Goal: Transaction & Acquisition: Purchase product/service

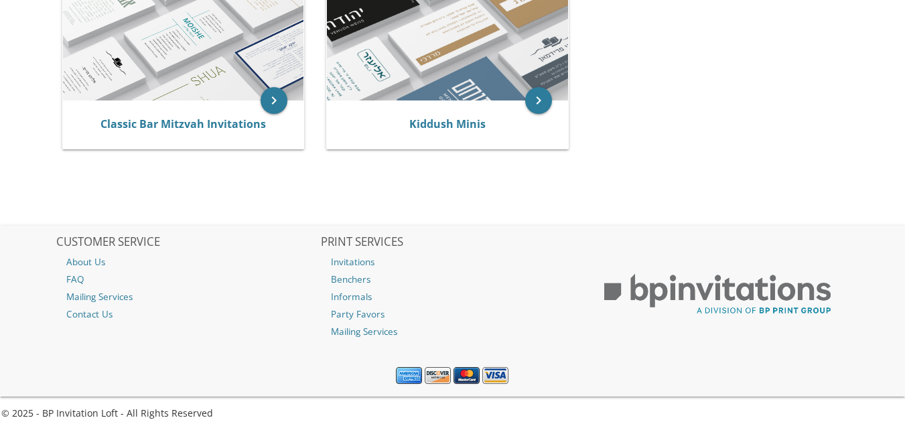
scroll to position [362, 0]
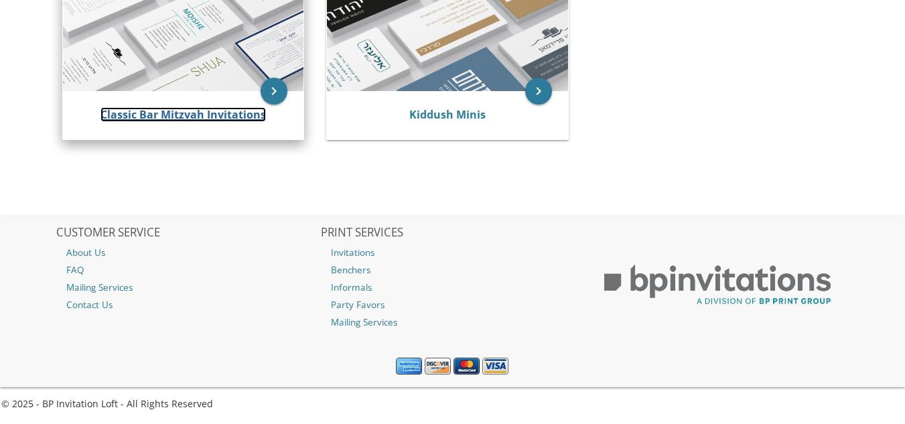
click at [211, 111] on link "Classic Bar Mitzvah Invitations" at bounding box center [182, 114] width 165 height 15
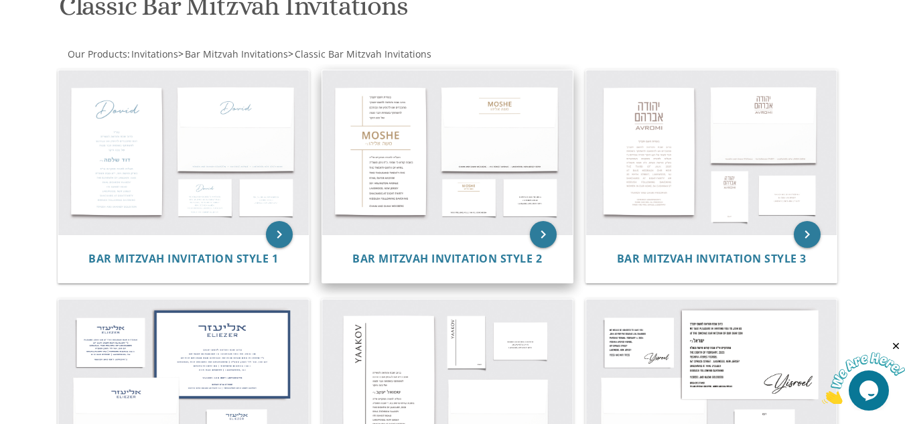
click at [448, 167] on img at bounding box center [447, 152] width 250 height 165
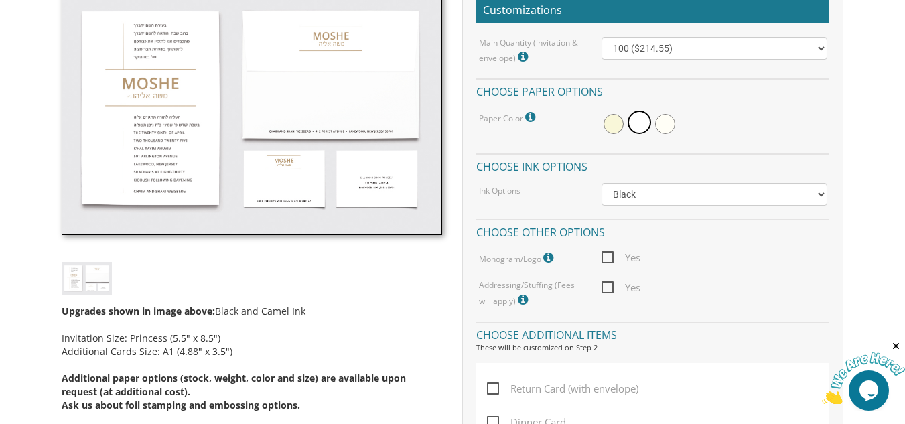
scroll to position [433, 0]
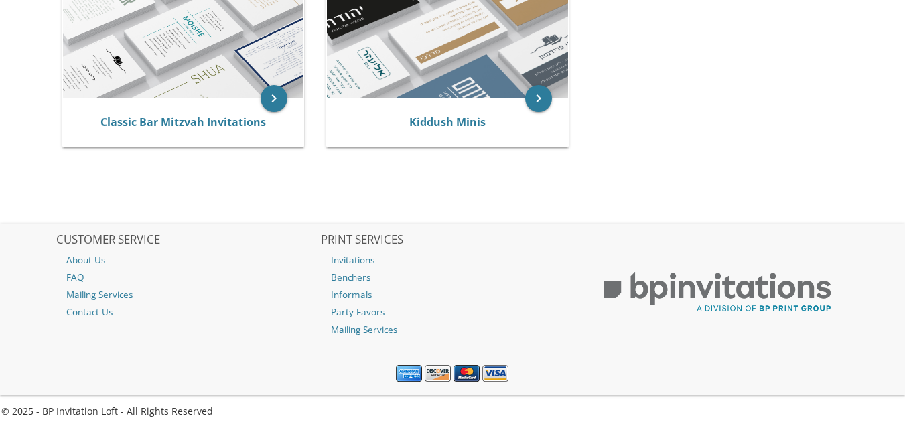
scroll to position [206, 0]
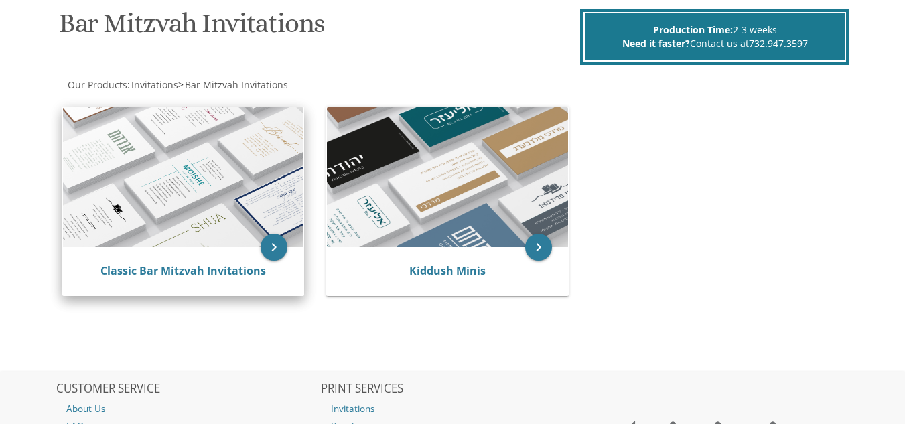
click at [179, 165] on img at bounding box center [183, 177] width 240 height 141
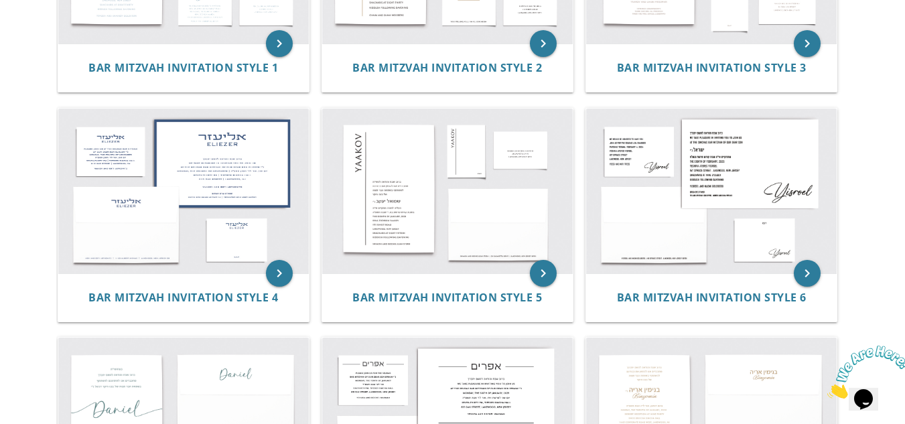
scroll to position [417, 0]
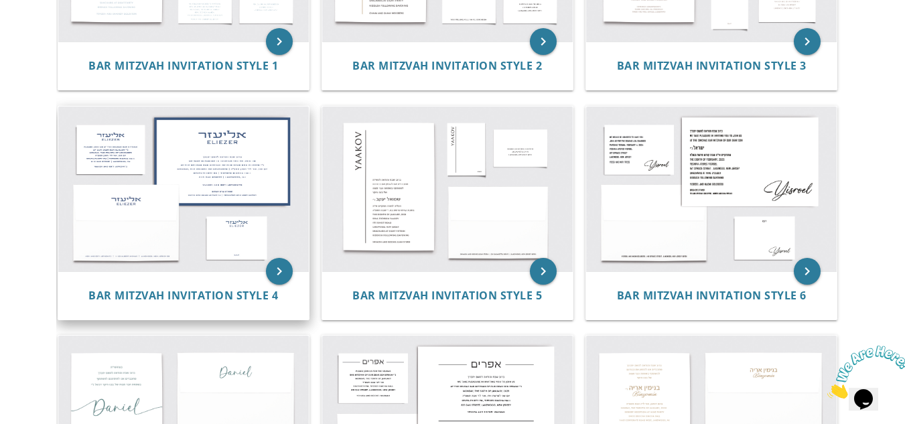
click at [242, 158] on img at bounding box center [183, 188] width 250 height 165
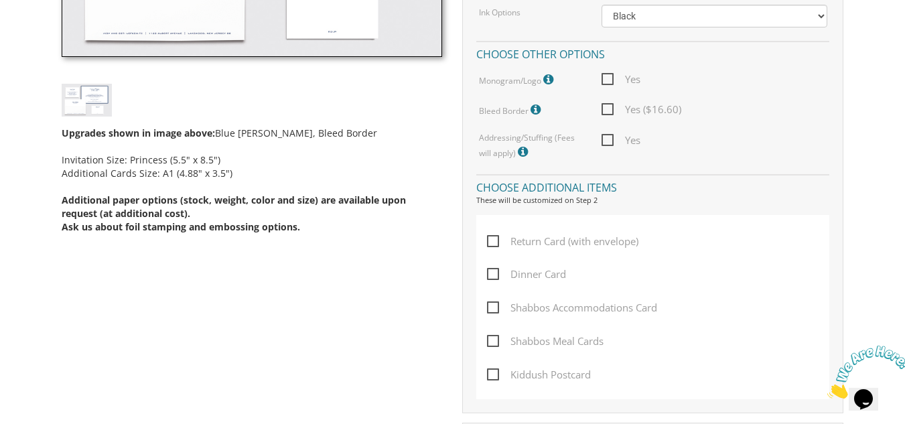
scroll to position [594, 0]
click at [489, 272] on span "Dinner Card" at bounding box center [526, 273] width 79 height 17
click at [489, 272] on input "Dinner Card" at bounding box center [491, 272] width 9 height 9
checkbox input "true"
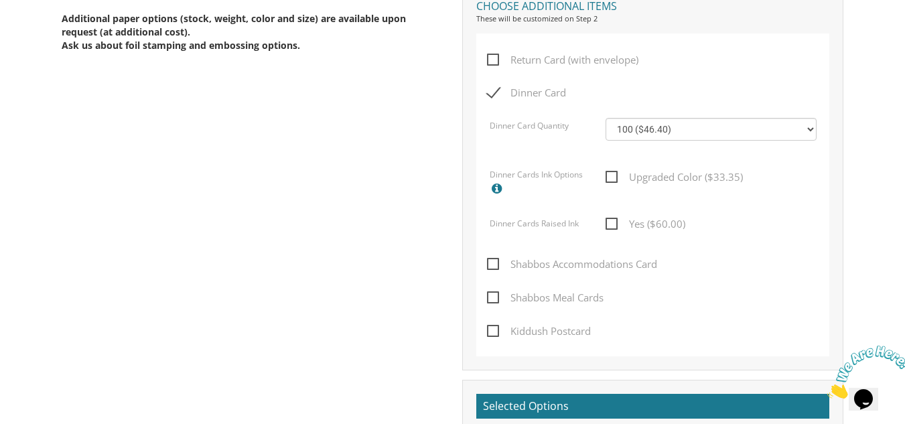
scroll to position [782, 0]
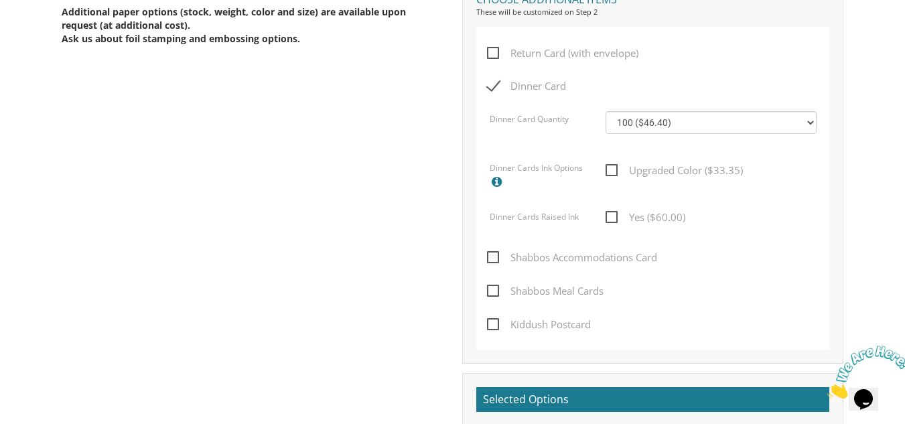
click at [490, 252] on span "Shabbos Accommodations Card" at bounding box center [572, 257] width 170 height 17
click at [490, 252] on input "Shabbos Accommodations Card" at bounding box center [491, 256] width 9 height 9
checkbox input "true"
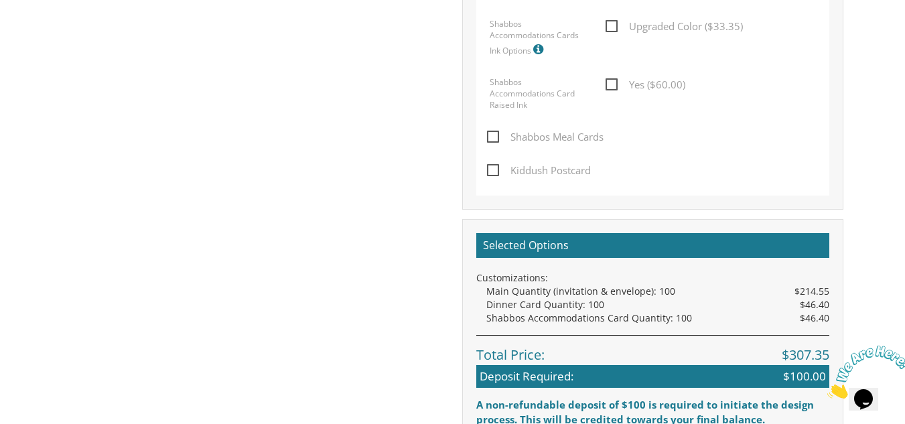
scroll to position [1104, 0]
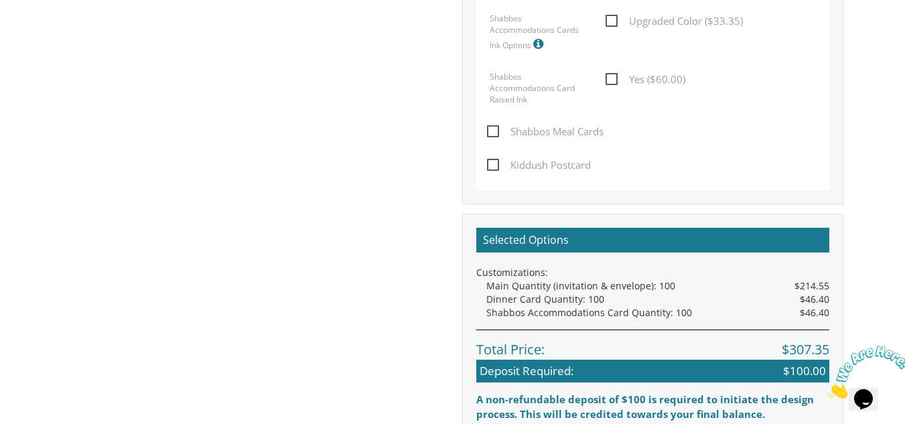
click at [491, 131] on span "Shabbos Meal Cards" at bounding box center [545, 131] width 117 height 17
click at [491, 131] on input "Shabbos Meal Cards" at bounding box center [491, 130] width 9 height 9
checkbox input "true"
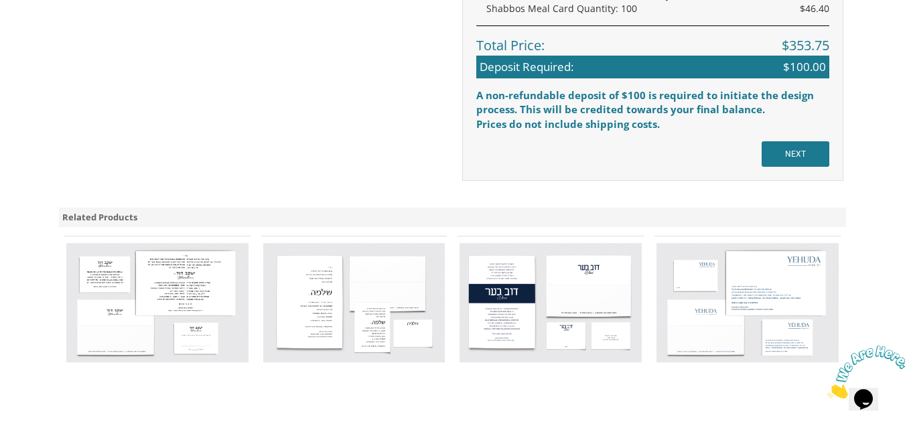
scroll to position [1562, 0]
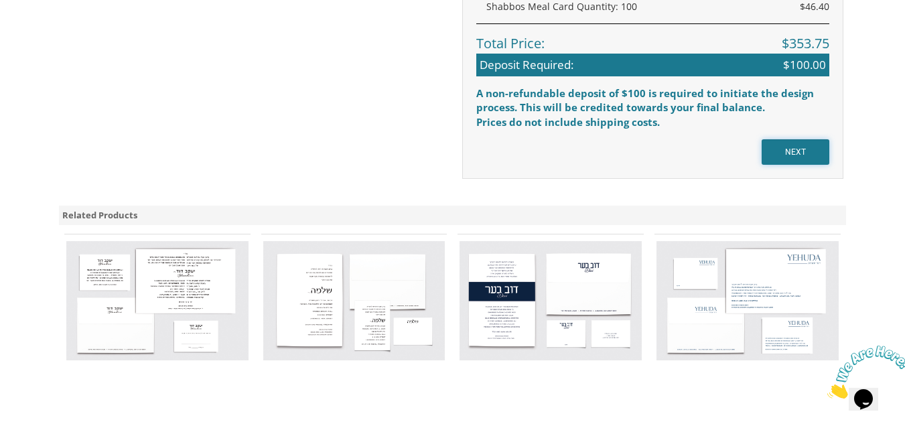
click at [795, 157] on input "NEXT" at bounding box center [795, 151] width 68 height 25
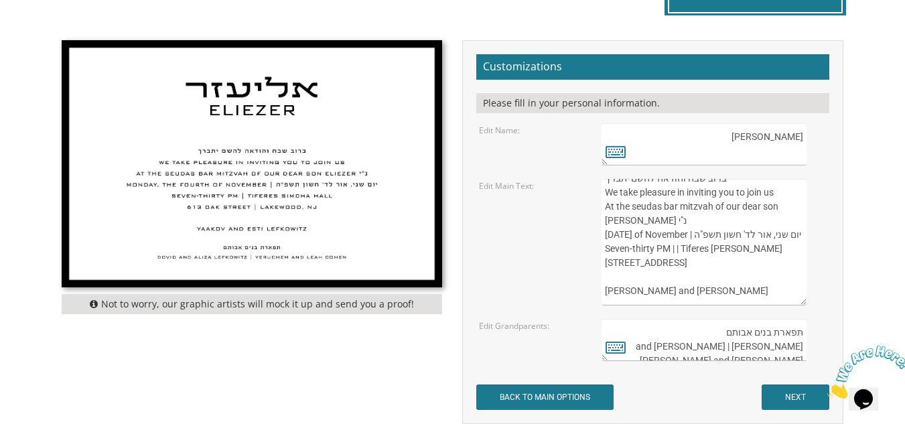
scroll to position [28, 0]
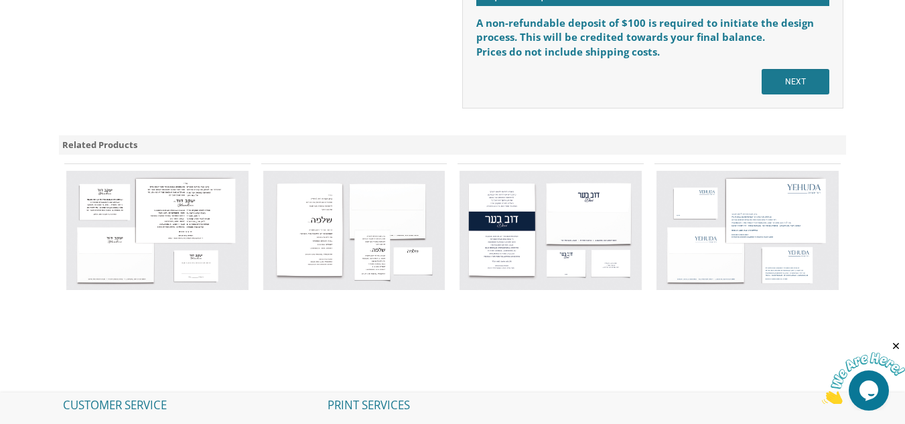
click at [181, 216] on img at bounding box center [157, 231] width 182 height 120
click at [157, 223] on img at bounding box center [157, 231] width 182 height 120
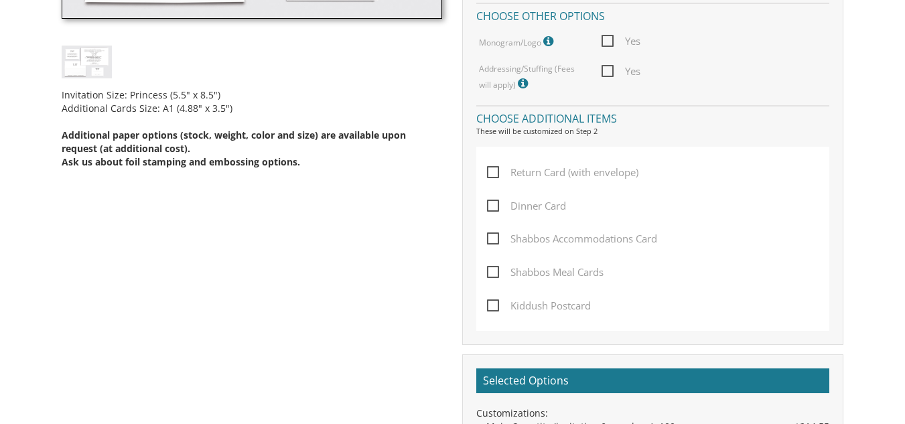
scroll to position [646, 0]
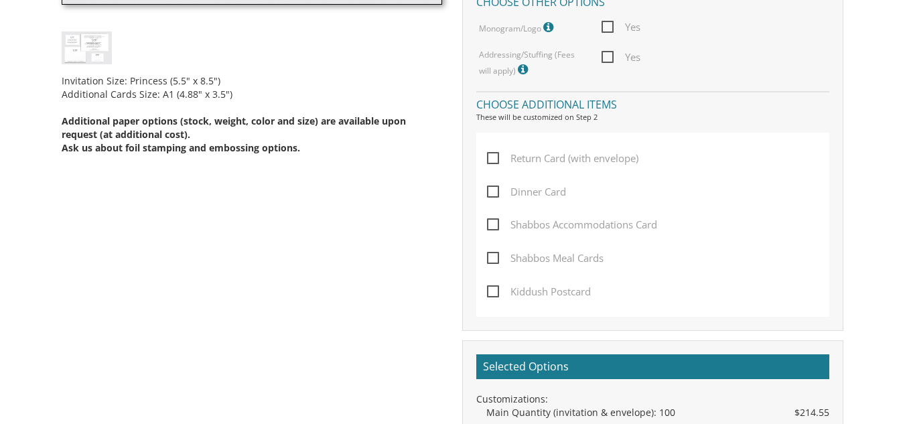
click at [492, 190] on span "Dinner Card" at bounding box center [526, 191] width 79 height 17
click at [492, 190] on input "Dinner Card" at bounding box center [491, 190] width 9 height 9
checkbox input "true"
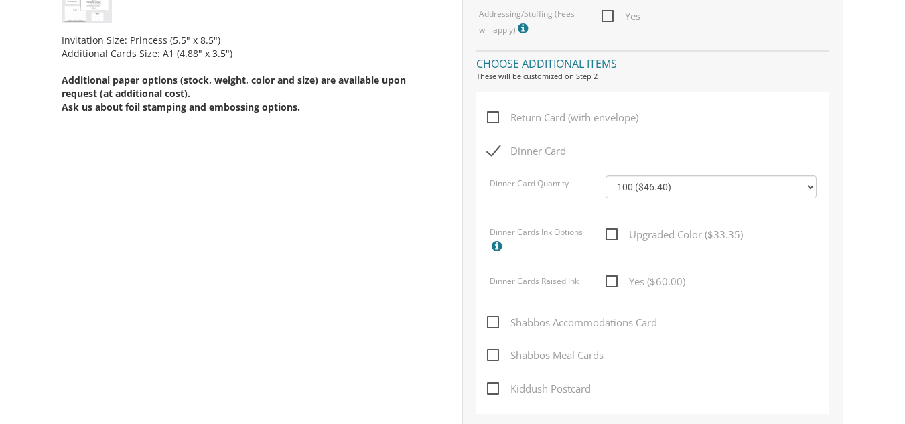
scroll to position [792, 0]
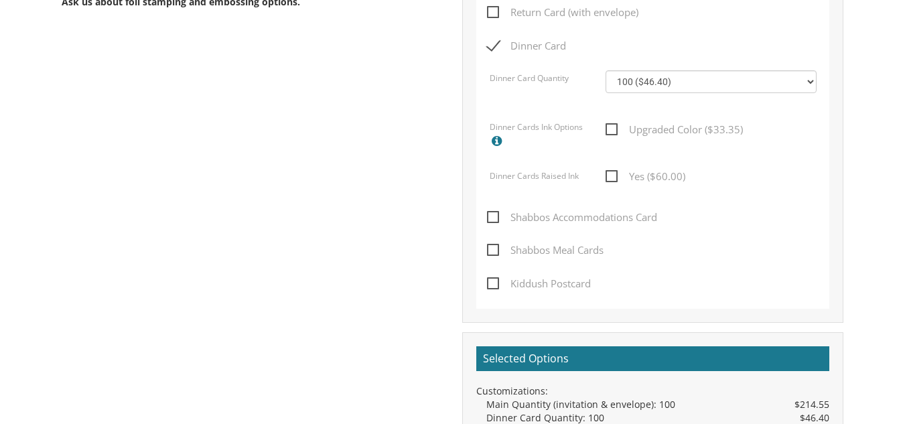
click at [494, 223] on span "Shabbos Accommodations Card" at bounding box center [572, 217] width 170 height 17
click at [494, 220] on input "Shabbos Accommodations Card" at bounding box center [491, 216] width 9 height 9
checkbox input "true"
click at [491, 254] on div "Return Card (with envelope) Dinner Card Dinner Card Quantity 100 ($46.40) 200 (…" at bounding box center [652, 148] width 353 height 322
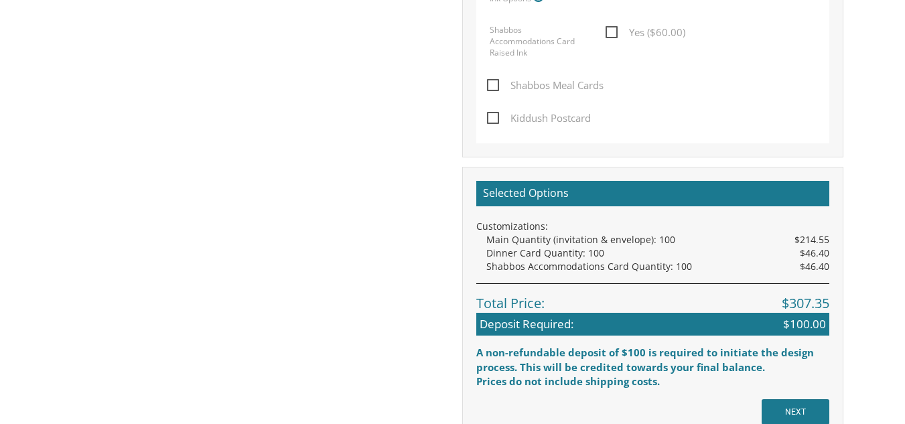
scroll to position [1120, 0]
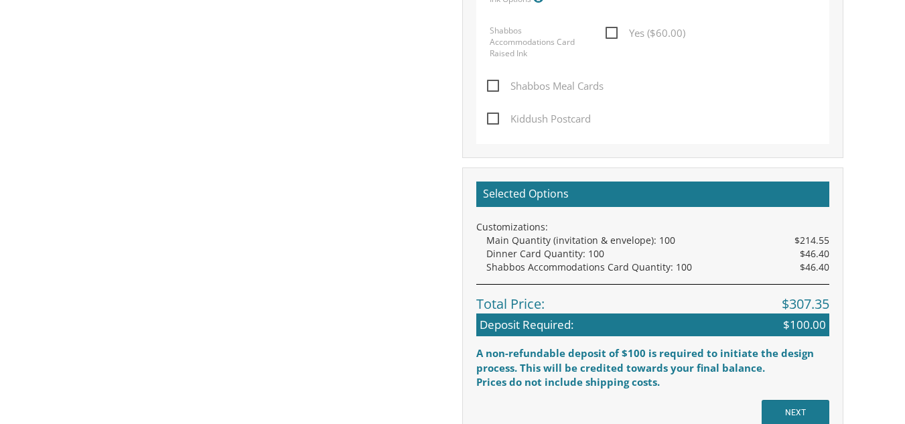
click at [492, 80] on span "Shabbos Meal Cards" at bounding box center [545, 86] width 117 height 17
click at [492, 80] on input "Shabbos Meal Cards" at bounding box center [491, 84] width 9 height 9
checkbox input "true"
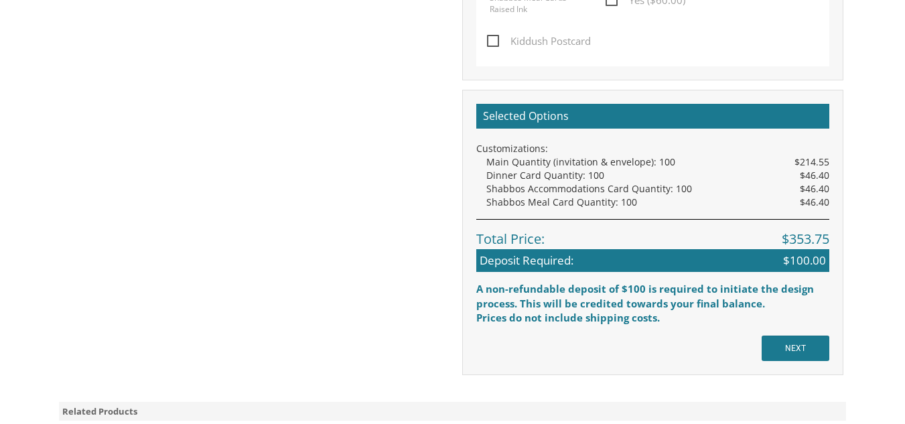
scroll to position [1339, 0]
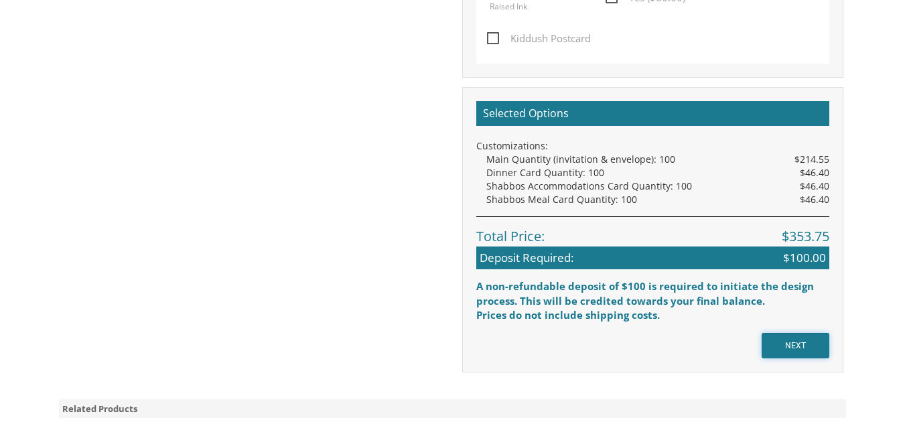
click at [783, 336] on input "NEXT" at bounding box center [795, 345] width 68 height 25
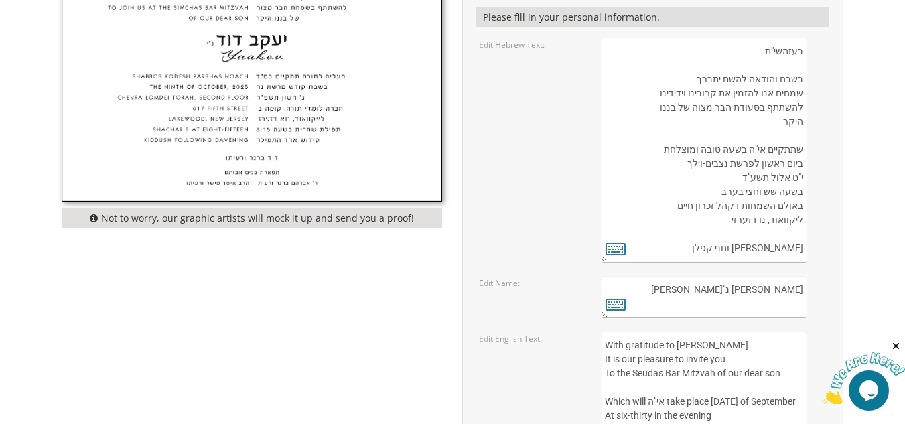
scroll to position [496, 0]
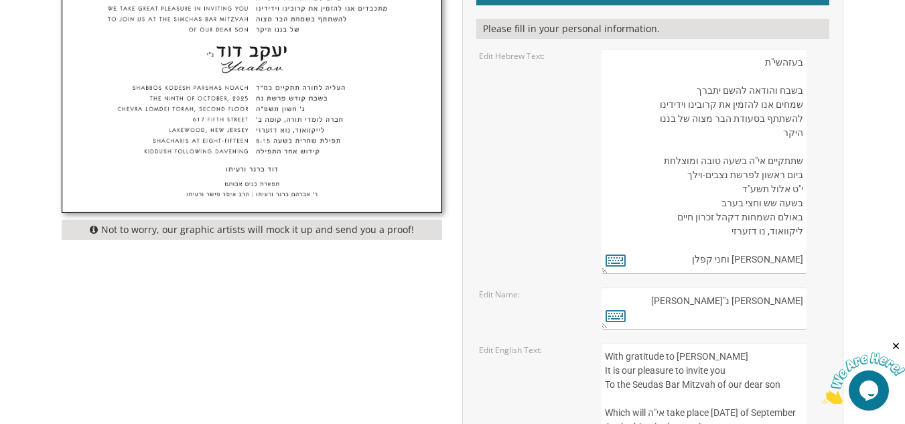
drag, startPoint x: 759, startPoint y: 63, endPoint x: 727, endPoint y: 254, distance: 194.2
click at [727, 254] on textarea "בעזהשי"ת בשבח והודאה להשם יתברך שמחים אנו להזמין את קרובינו וידידינו להשתתף בסע…" at bounding box center [703, 161] width 205 height 225
click at [722, 196] on textarea "בעזהשי"ת בשבח והודאה להשם יתברך שמחים אנו להזמין את קרובינו וידידינו להשתתף בסע…" at bounding box center [703, 161] width 205 height 225
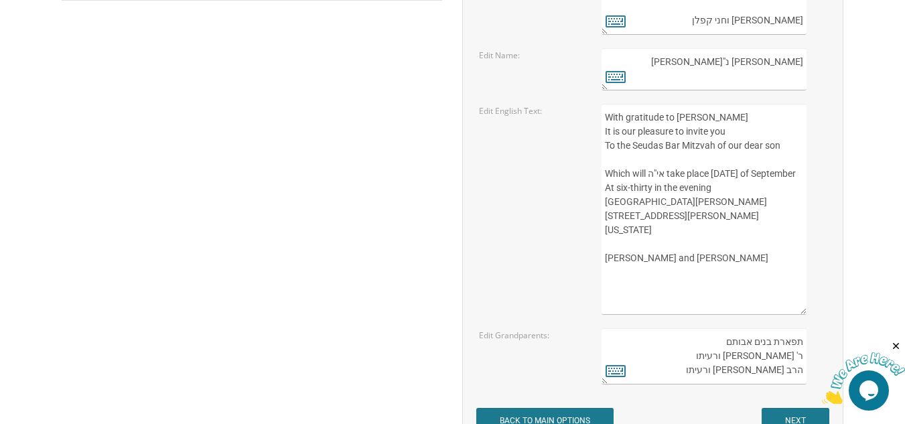
scroll to position [741, 0]
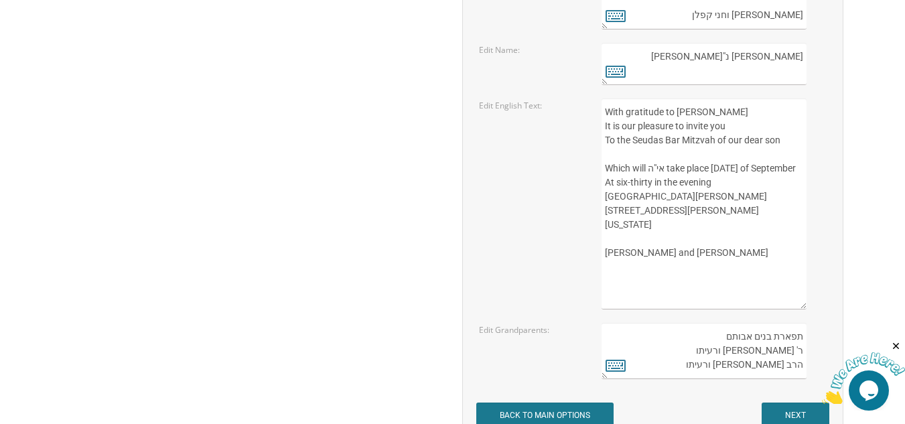
drag, startPoint x: 801, startPoint y: 336, endPoint x: 711, endPoint y: 372, distance: 96.8
click at [711, 372] on textarea "תפארת בנים אבותם ר' אברהם ברגר ורעיתו הרב איסר פישר ורעיתו" at bounding box center [703, 351] width 205 height 56
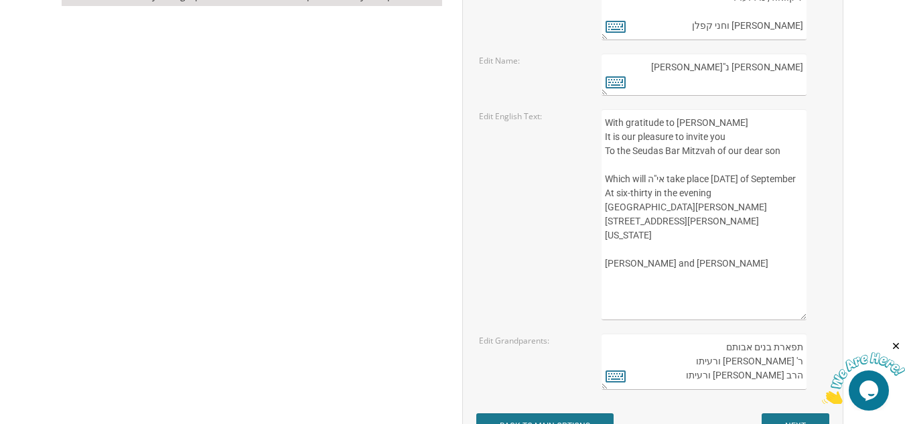
scroll to position [731, 0]
drag, startPoint x: 725, startPoint y: 278, endPoint x: 606, endPoint y: 123, distance: 194.9
click at [606, 123] on textarea "With gratitude to Hashem Yisborach It is our pleasure to invite you To the Seud…" at bounding box center [703, 213] width 205 height 211
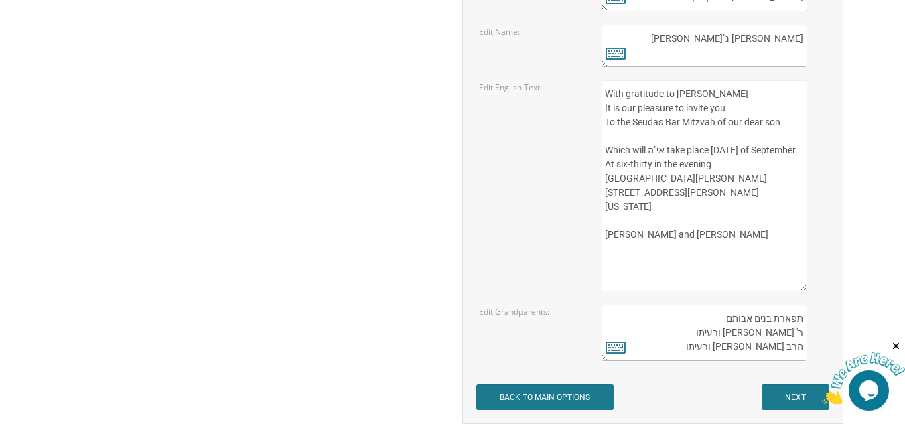
scroll to position [762, 0]
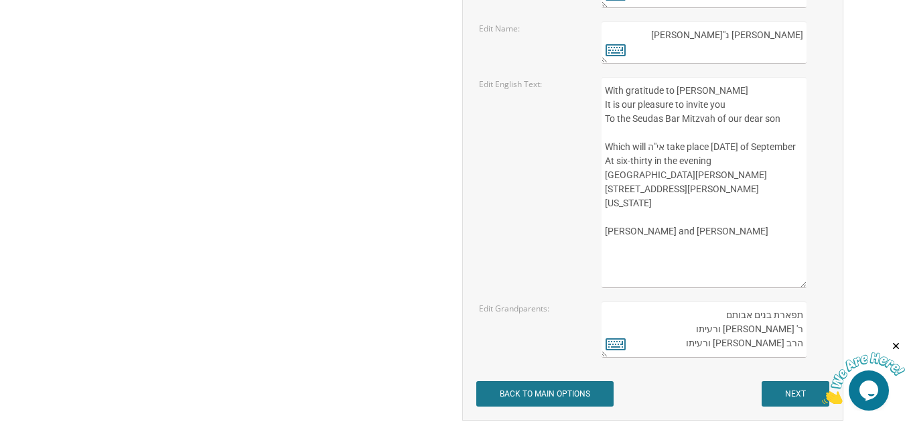
click at [302, 250] on div "Not to worry, our graphic artists will mock it up and send you a proof! Customi…" at bounding box center [453, 60] width 802 height 721
click at [796, 392] on input "NEXT" at bounding box center [795, 393] width 68 height 25
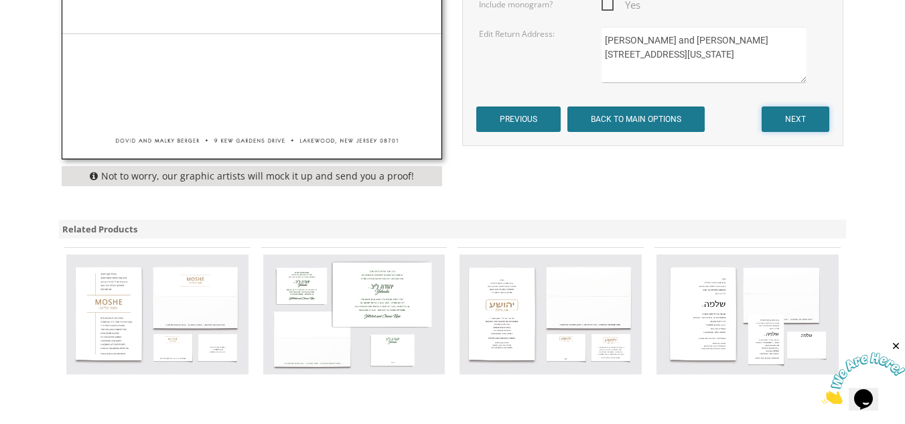
click at [788, 119] on input "NEXT" at bounding box center [795, 118] width 68 height 25
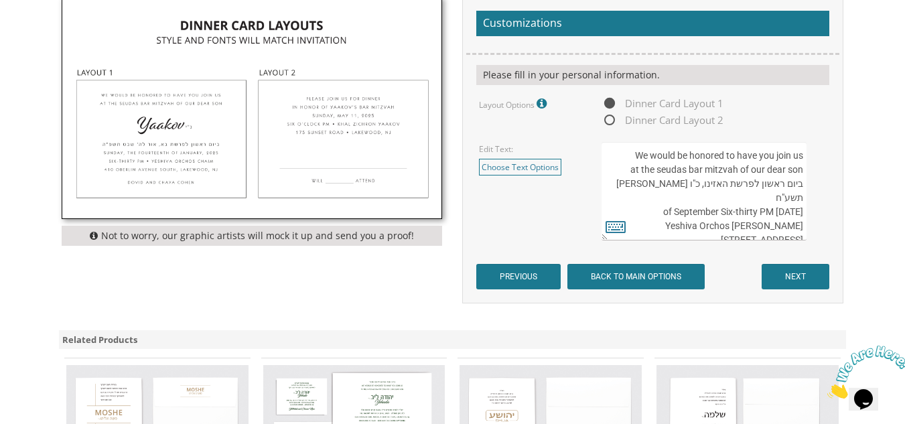
scroll to position [467, 0]
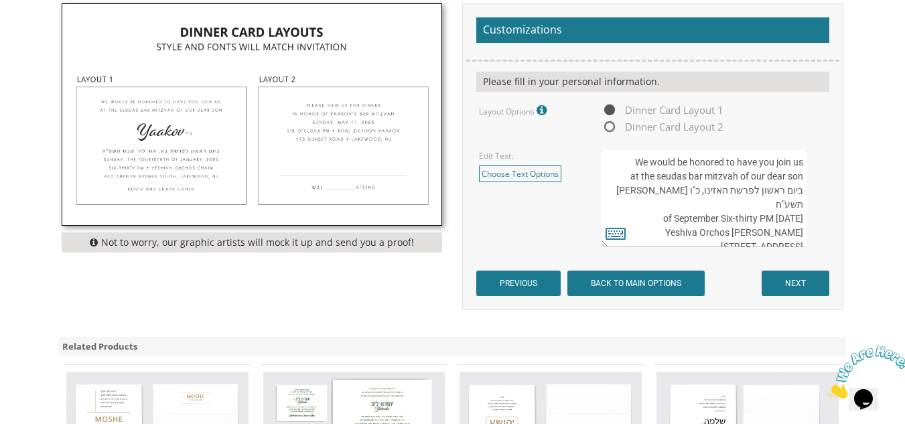
drag, startPoint x: 631, startPoint y: 162, endPoint x: 726, endPoint y: 213, distance: 107.9
click at [726, 213] on textarea "We would be honored to have you join us at the seudas bar mitzvah of our dear s…" at bounding box center [703, 198] width 205 height 98
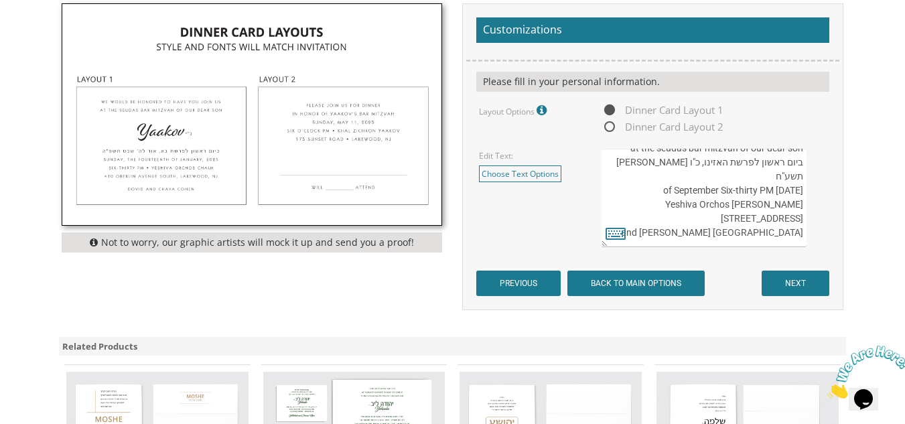
drag, startPoint x: 801, startPoint y: 165, endPoint x: 800, endPoint y: 232, distance: 67.0
click at [800, 232] on textarea "We would be honored to have you join us at the seudas bar mitzvah of our dear s…" at bounding box center [703, 198] width 205 height 98
click at [784, 296] on div "Customizations Please fill in your personal information. Layout Options Fonts /…" at bounding box center [652, 156] width 381 height 307
click at [795, 287] on input "NEXT" at bounding box center [795, 283] width 68 height 25
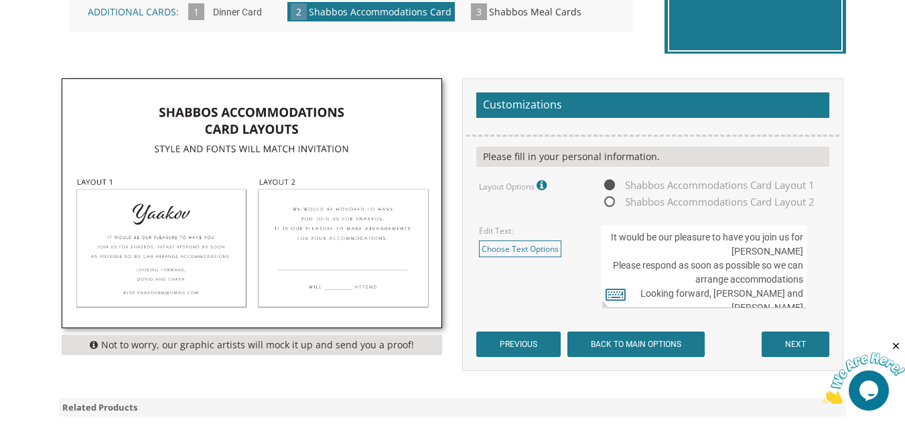
scroll to position [28, 0]
drag, startPoint x: 620, startPoint y: 236, endPoint x: 746, endPoint y: 309, distance: 145.5
click at [746, 309] on form "Customizations Please fill in your personal information. Layout Options Fonts /…" at bounding box center [652, 224] width 353 height 265
click at [762, 272] on textarea "It would be our pleasure to have you join us for Shabbos Please respond as soon…" at bounding box center [703, 266] width 205 height 84
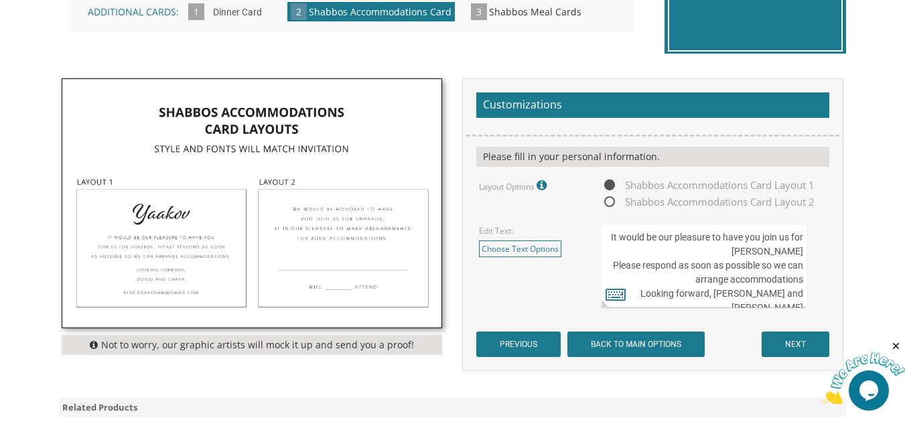
drag, startPoint x: 802, startPoint y: 280, endPoint x: 640, endPoint y: 223, distance: 171.1
click at [640, 224] on textarea "It would be our pleasure to have you join us for Shabbos Please respond as soon…" at bounding box center [703, 266] width 205 height 84
click at [734, 287] on textarea "It would be our pleasure to have you join us for Shabbos Please respond as soon…" at bounding box center [703, 266] width 205 height 84
click at [731, 245] on textarea "It would be our pleasure to have you join us for Shabbos Please respond as soon…" at bounding box center [703, 266] width 205 height 84
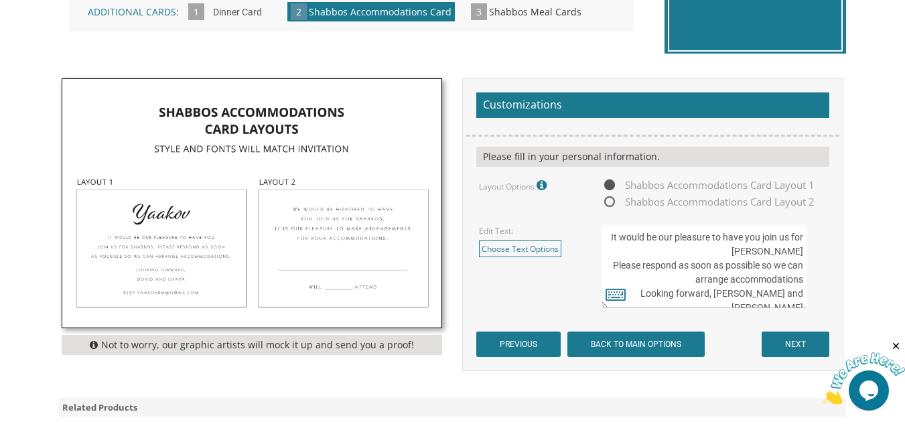
click at [731, 245] on textarea "It would be our pleasure to have you join us for Shabbos Please respond as soon…" at bounding box center [703, 266] width 205 height 84
